Goal: Task Accomplishment & Management: Manage account settings

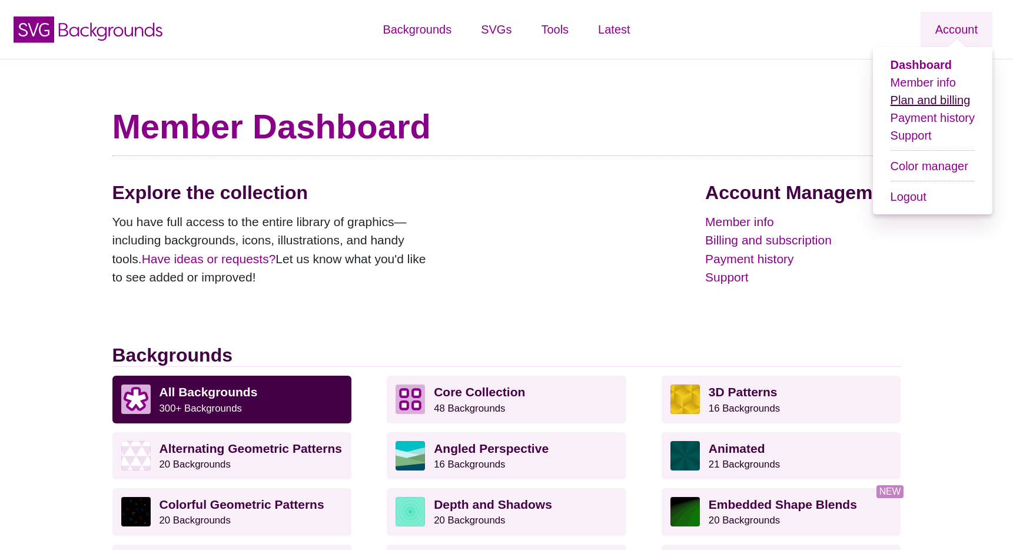
click at [923, 102] on link "Plan and billing" at bounding box center [930, 100] width 80 height 13
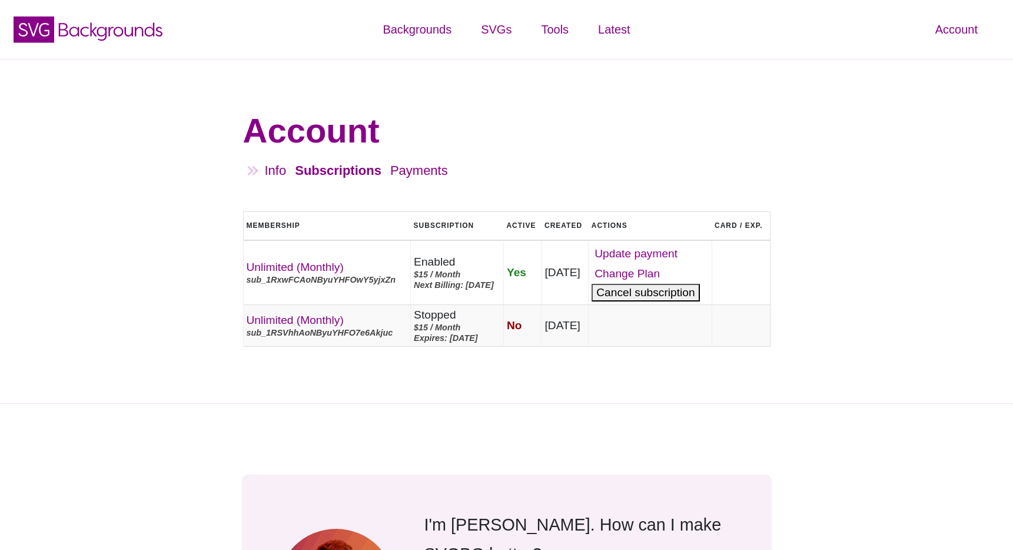
click at [687, 301] on button "Cancel" at bounding box center [645, 293] width 108 height 18
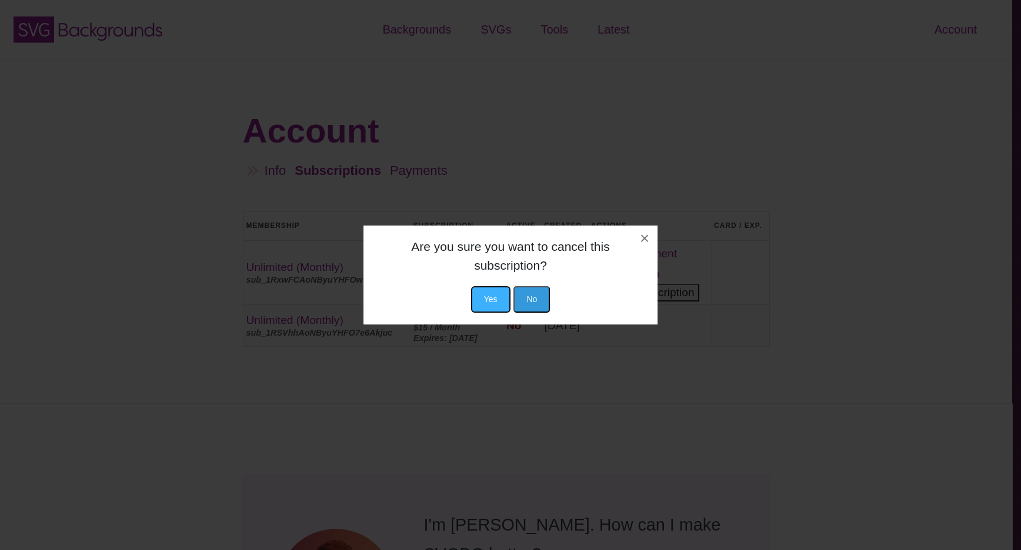
click at [487, 294] on button "Yes" at bounding box center [490, 299] width 39 height 26
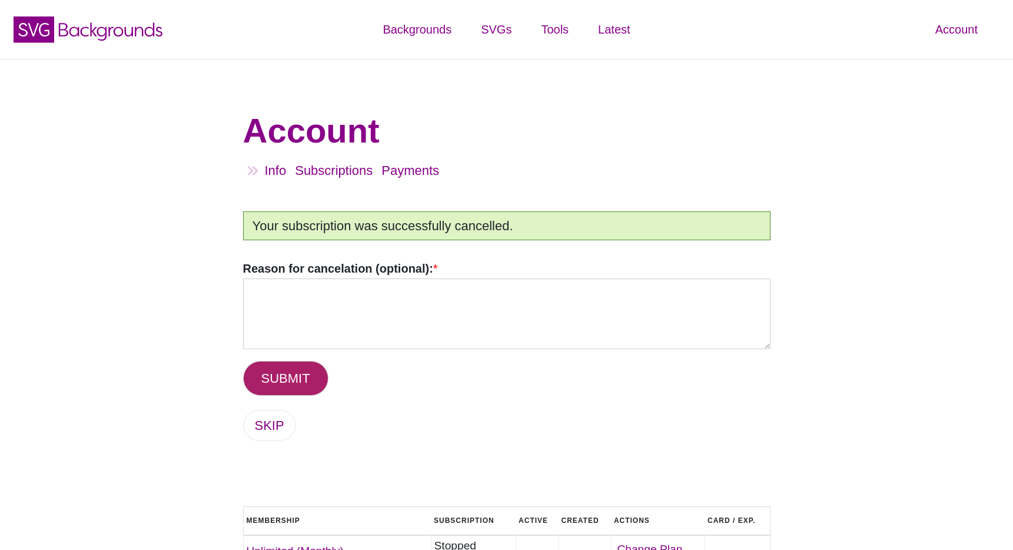
click at [271, 388] on button "SUBMIT" at bounding box center [285, 378] width 85 height 35
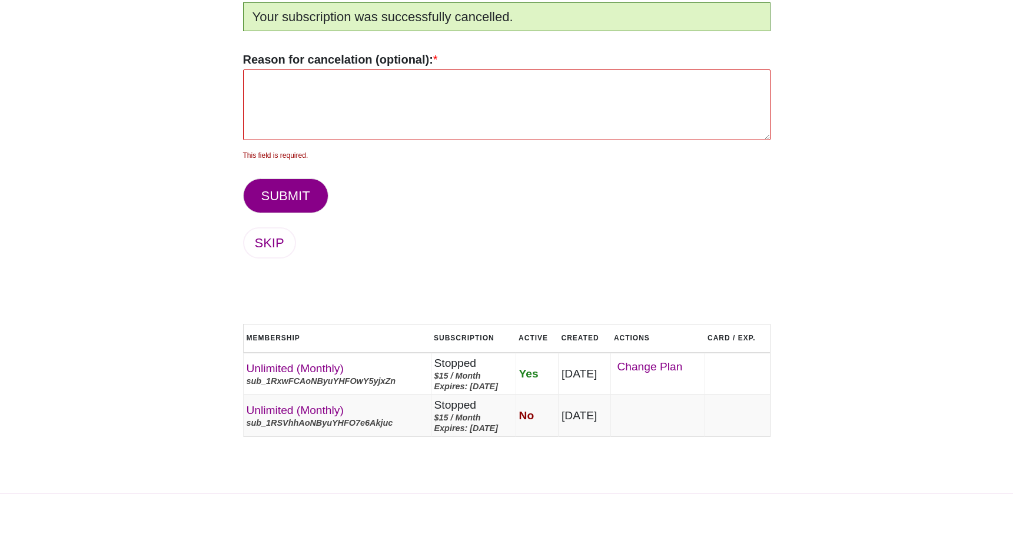
scroll to position [210, 0]
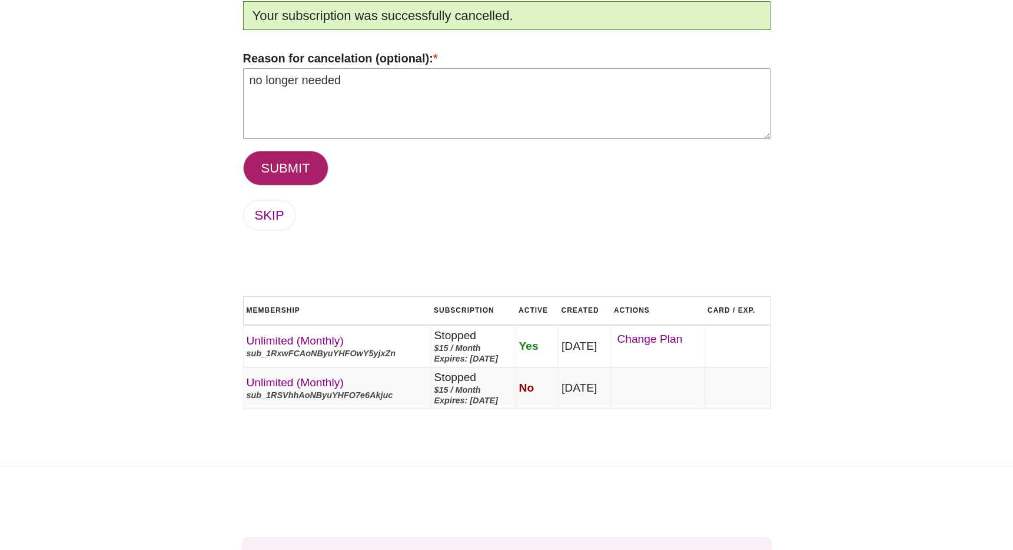
type textarea "no longer needed"
click at [296, 167] on button "SUBMIT" at bounding box center [285, 168] width 85 height 35
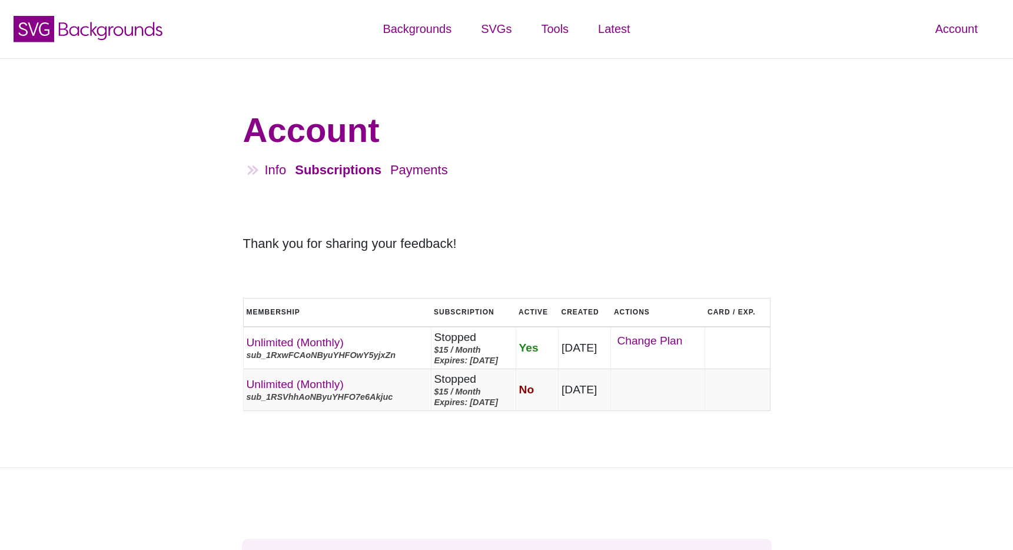
scroll to position [2, 0]
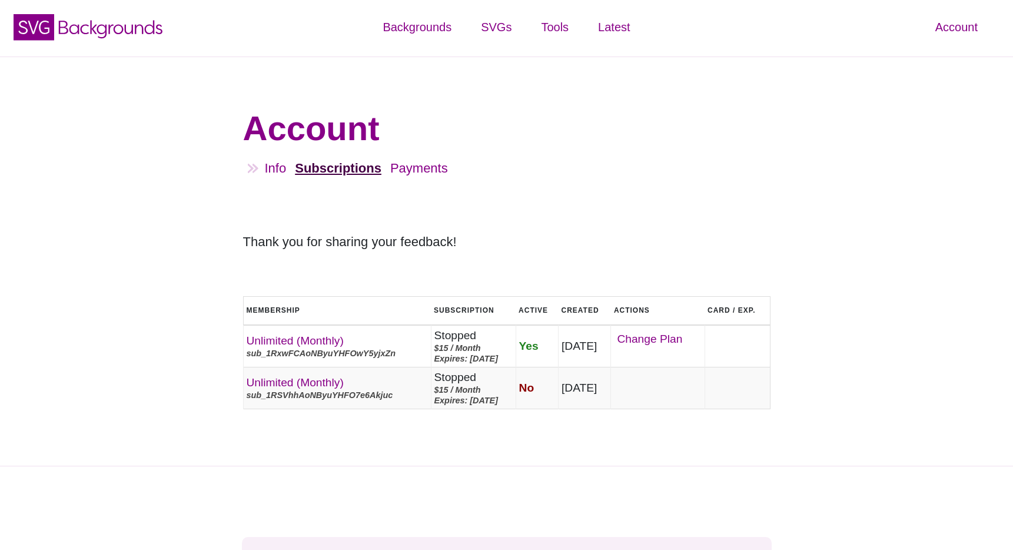
click at [348, 165] on link "Subscriptions" at bounding box center [338, 168] width 86 height 15
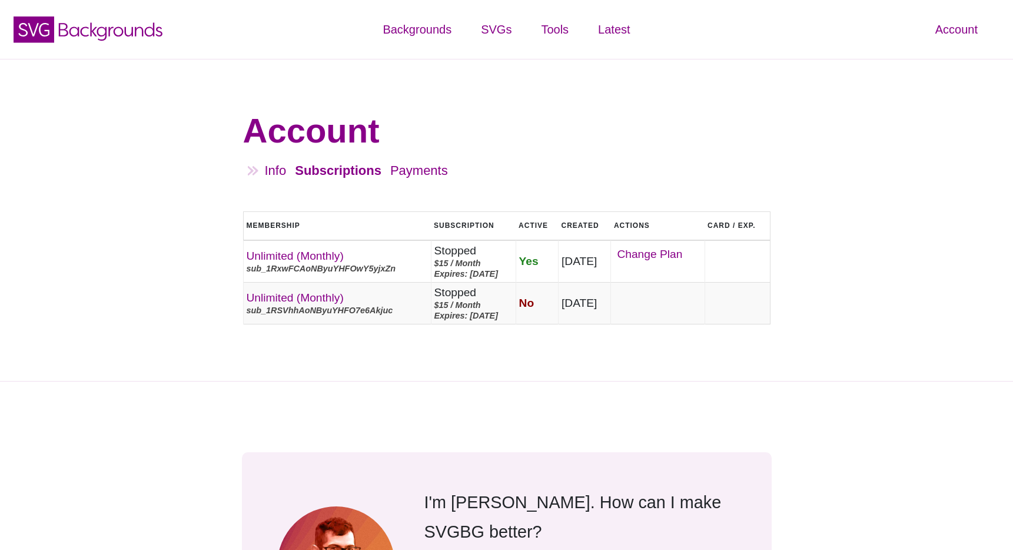
click at [267, 167] on link "Info" at bounding box center [276, 170] width 22 height 15
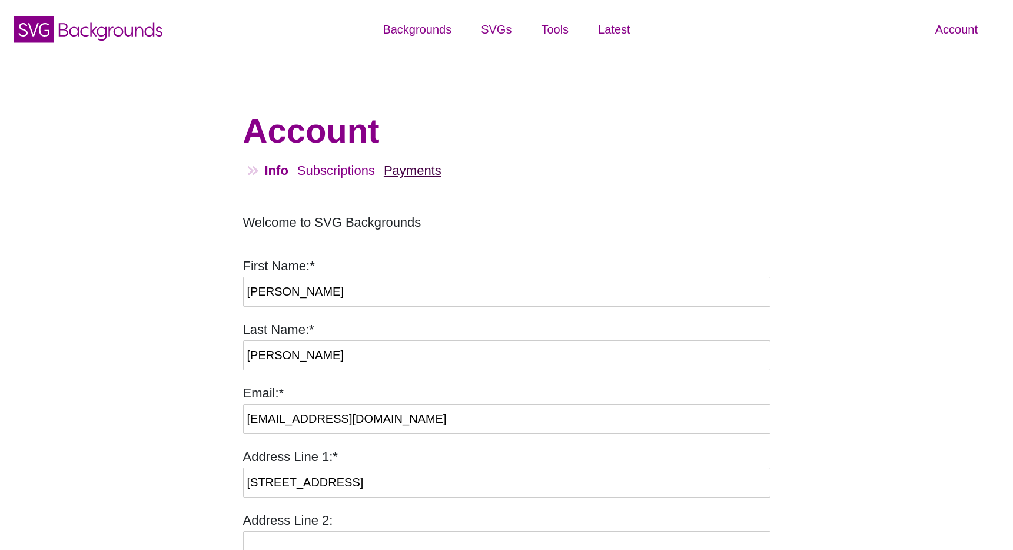
click at [417, 167] on link "Payments" at bounding box center [413, 170] width 58 height 15
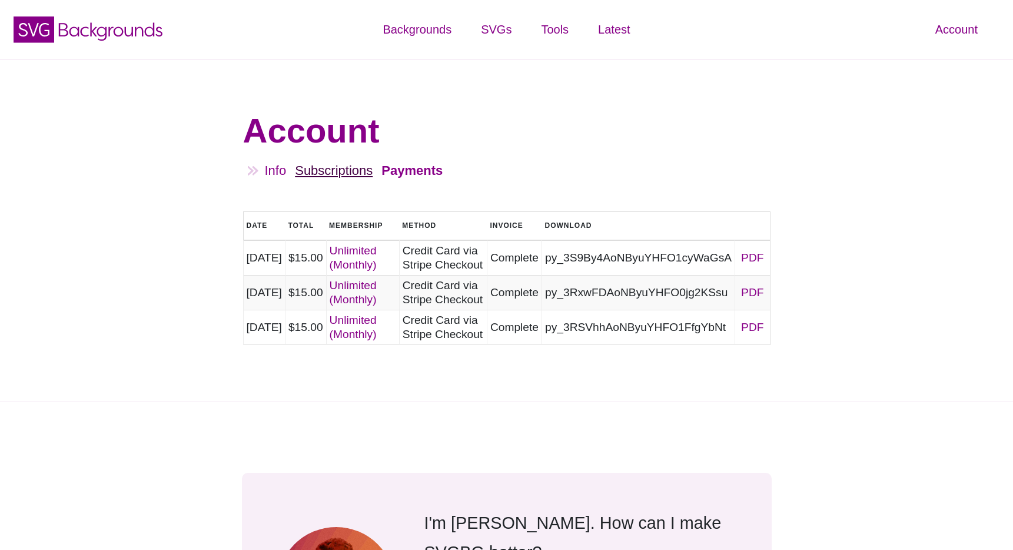
click at [367, 172] on link "Subscriptions" at bounding box center [334, 170] width 78 height 15
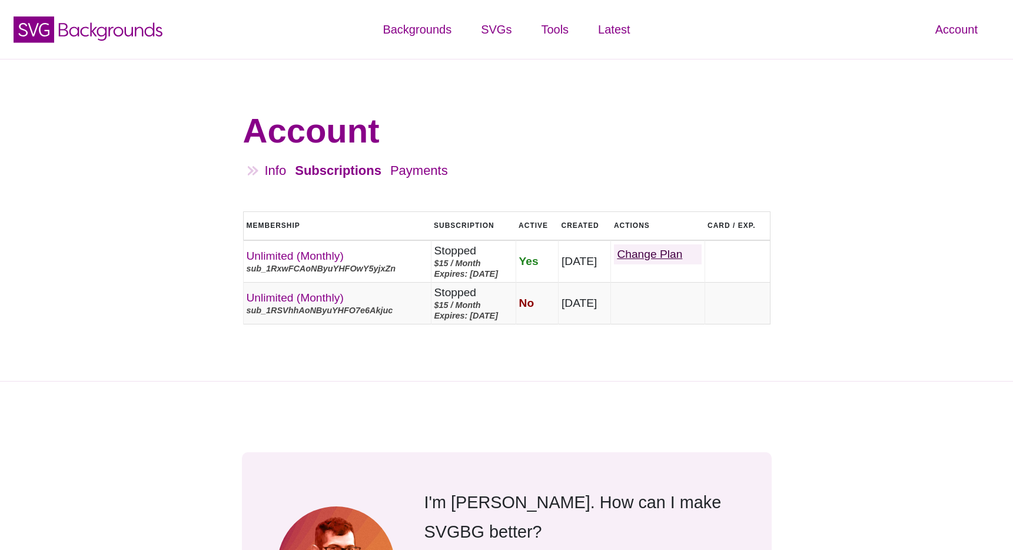
click at [649, 262] on link "Change Plan" at bounding box center [657, 254] width 87 height 20
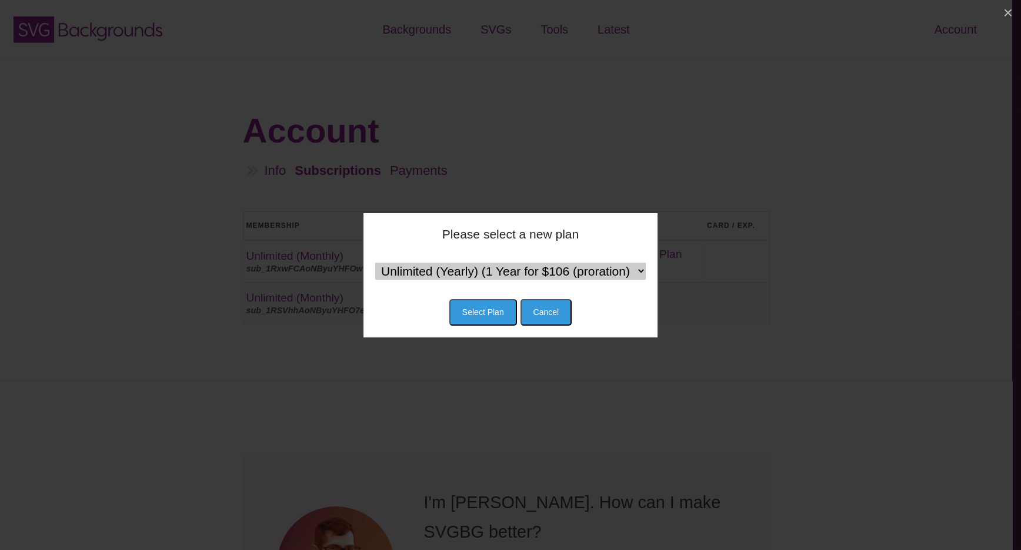
click at [639, 268] on select "Unlimited (Yearly) (1 Year for $106 (proration) then $120 / Year) Team (Monthly…" at bounding box center [510, 270] width 271 height 17
click at [560, 317] on button "Cancel" at bounding box center [547, 312] width 52 height 26
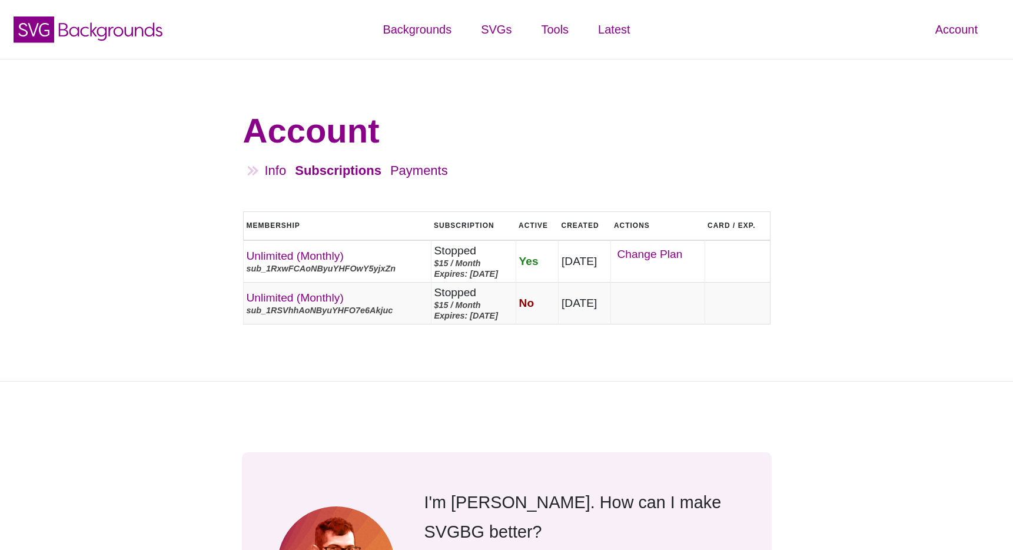
click at [535, 258] on span "Yes" at bounding box center [528, 261] width 19 height 12
